Goal: Transaction & Acquisition: Subscribe to service/newsletter

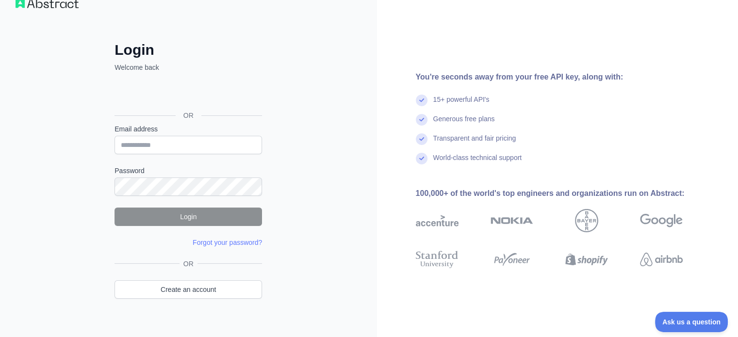
scroll to position [32, 0]
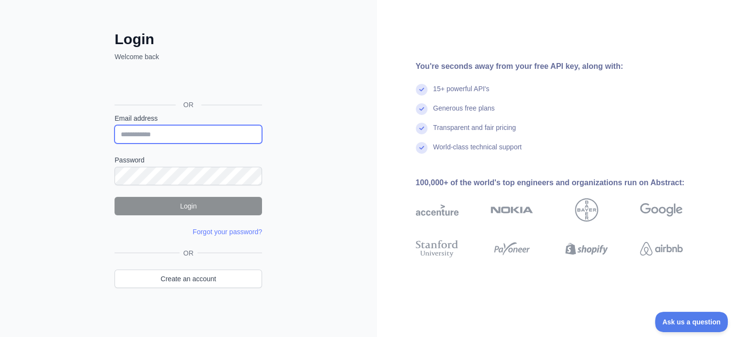
click at [152, 136] on input "Email address" at bounding box center [187, 134] width 147 height 18
click at [322, 122] on div "Login Welcome back OR Email address Password Login Forgot your password? Please…" at bounding box center [188, 153] width 377 height 371
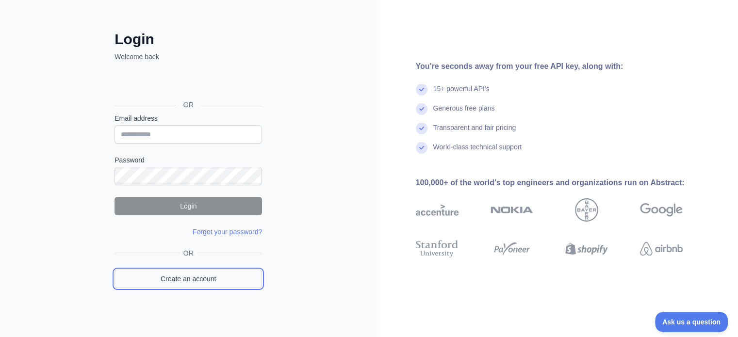
click at [193, 276] on link "Create an account" at bounding box center [187, 279] width 147 height 18
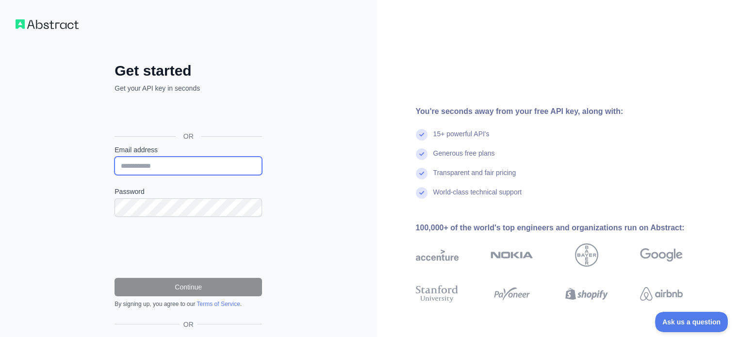
click at [181, 170] on input "Email address" at bounding box center [187, 166] width 147 height 18
type input "**********"
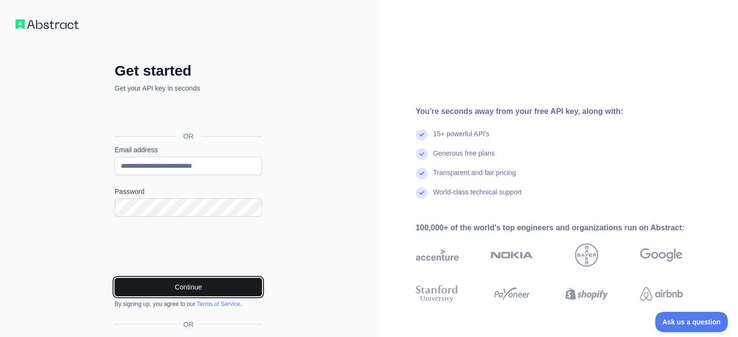
click at [189, 286] on button "Continue" at bounding box center [187, 287] width 147 height 18
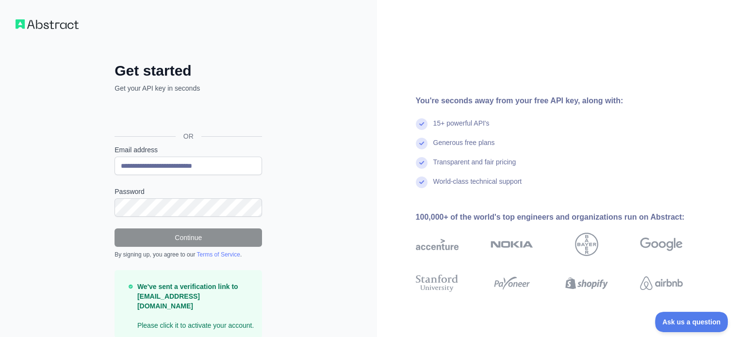
click at [368, 228] on div "**********" at bounding box center [188, 188] width 377 height 377
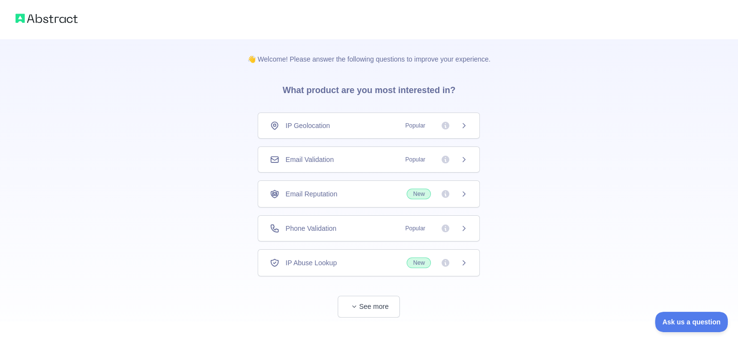
click at [464, 228] on icon at bounding box center [464, 228] width 2 height 4
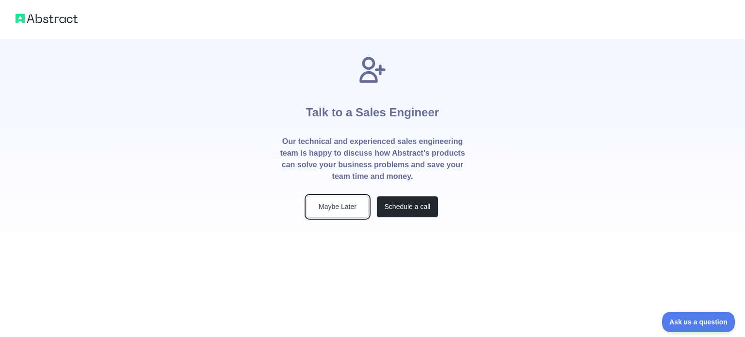
click at [330, 211] on button "Maybe Later" at bounding box center [338, 207] width 62 height 22
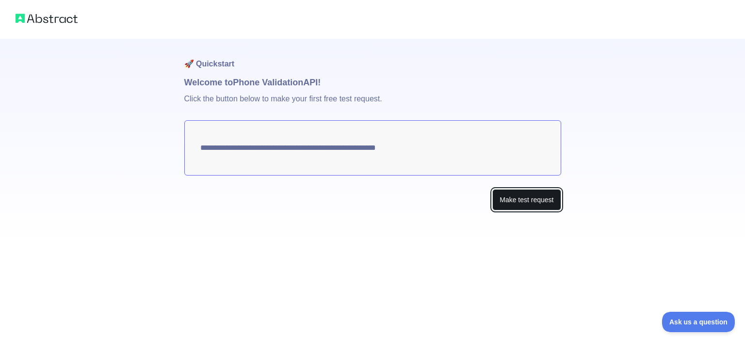
click at [511, 203] on button "Make test request" at bounding box center [526, 200] width 68 height 22
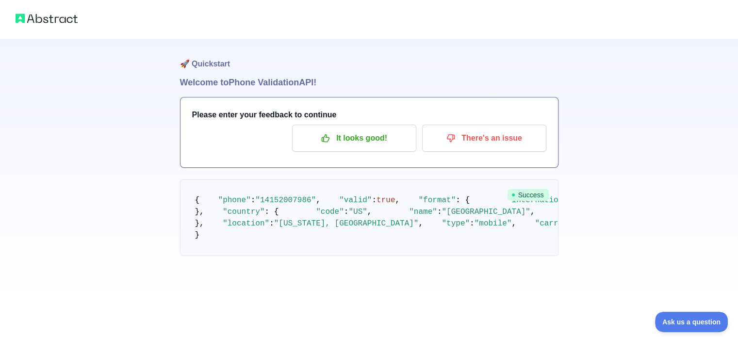
scroll to position [97, 0]
